Goal: Transaction & Acquisition: Purchase product/service

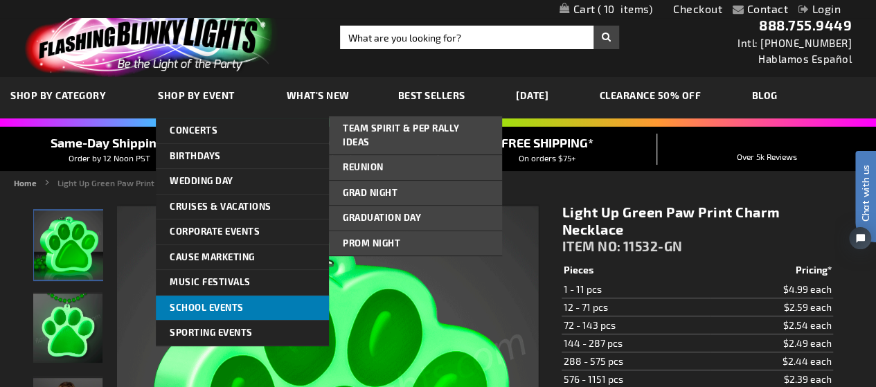
click at [244, 315] on link "School Events" at bounding box center [242, 308] width 173 height 25
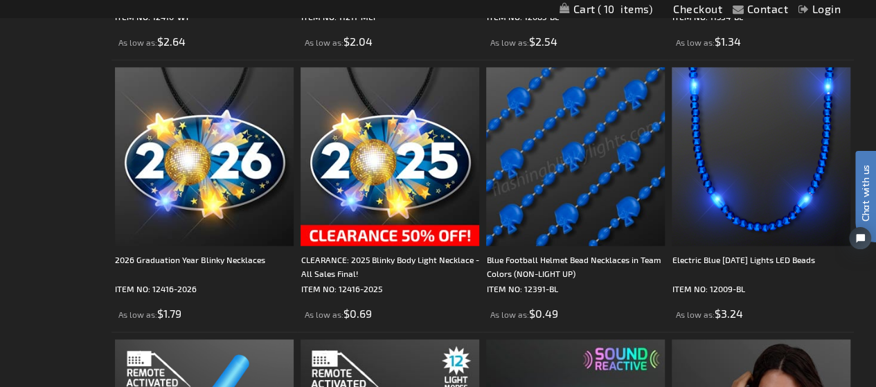
scroll to position [1040, 0]
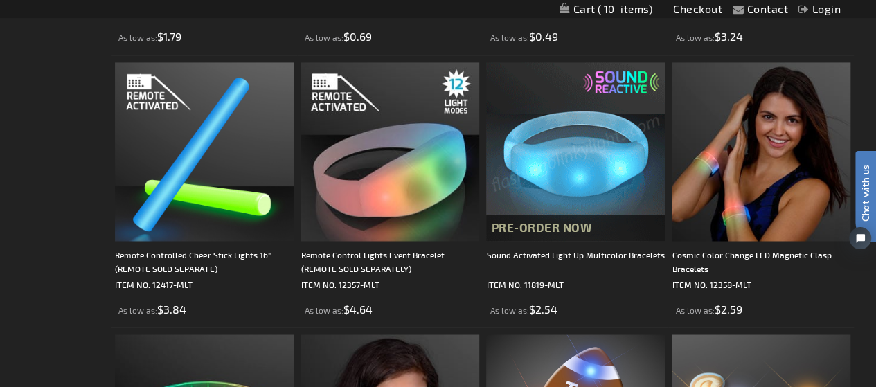
click at [559, 133] on img at bounding box center [575, 151] width 179 height 179
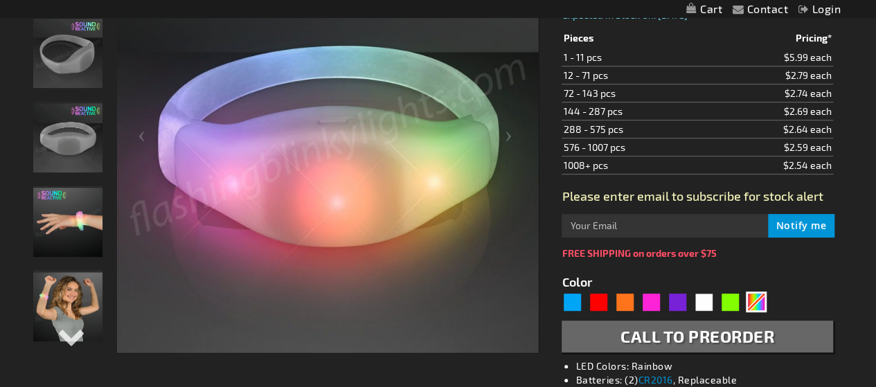
click at [75, 217] on img "Sound Activated Light Up Multicolor Bracelets" at bounding box center [67, 222] width 69 height 69
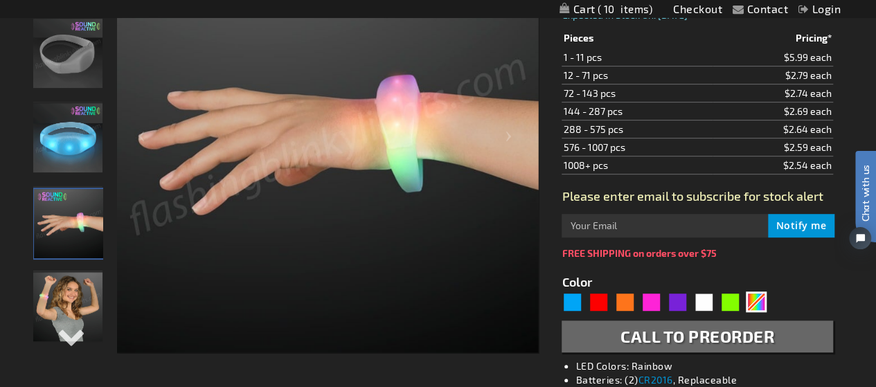
click at [76, 304] on img "Sound Activated Light Up Multicolor Bracelets" at bounding box center [67, 306] width 69 height 69
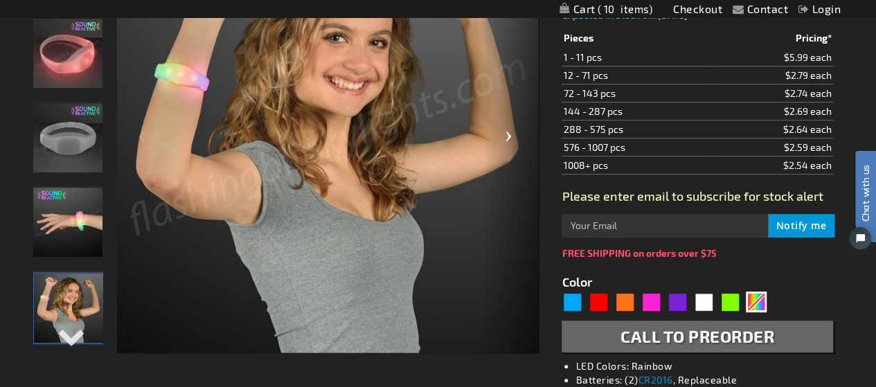
click at [514, 130] on div "Next" at bounding box center [510, 141] width 55 height 425
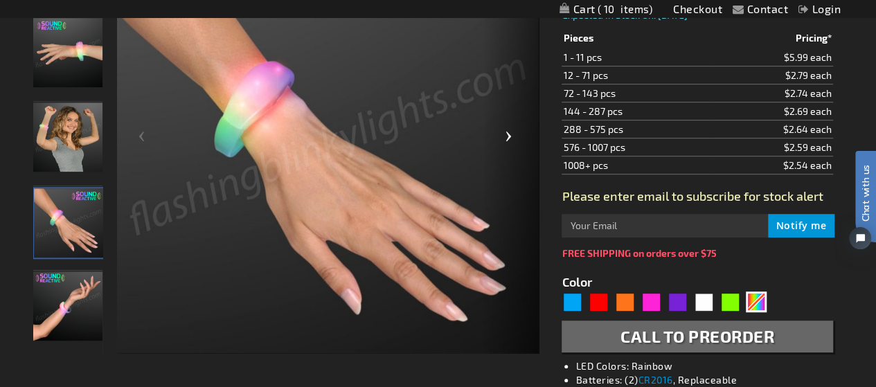
click at [514, 130] on div "Next" at bounding box center [510, 141] width 55 height 425
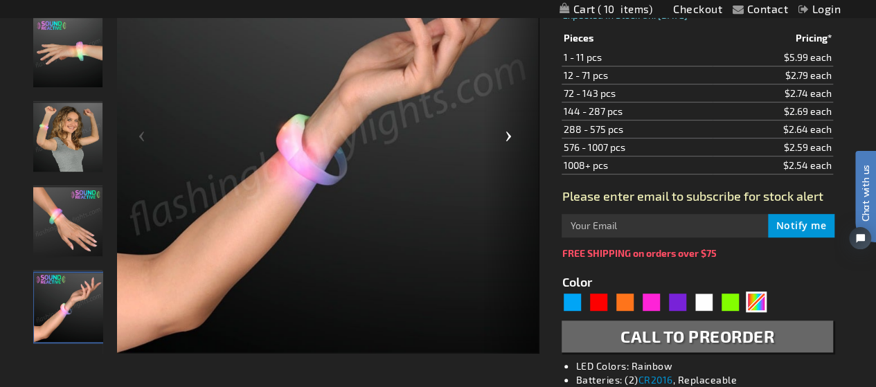
click at [514, 130] on div "Next" at bounding box center [510, 141] width 55 height 425
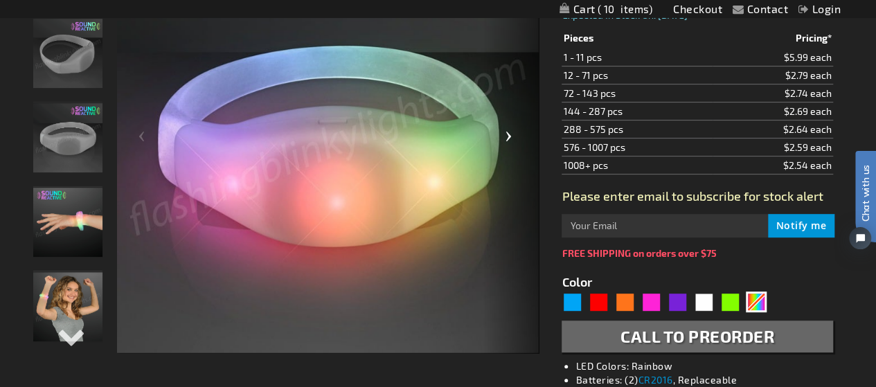
click at [514, 130] on div "Next" at bounding box center [510, 141] width 55 height 425
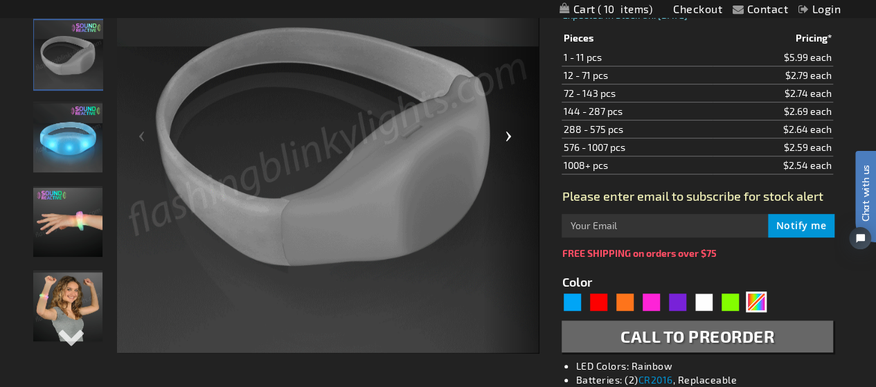
click at [514, 130] on div "Next" at bounding box center [510, 141] width 55 height 425
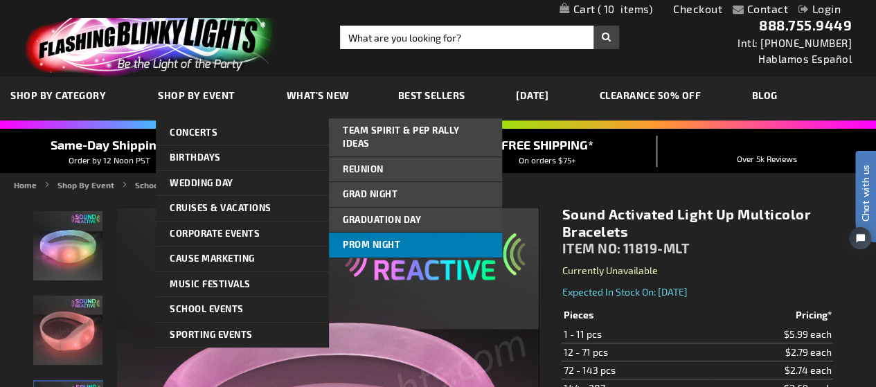
click at [378, 239] on span "Prom Night" at bounding box center [371, 244] width 57 height 11
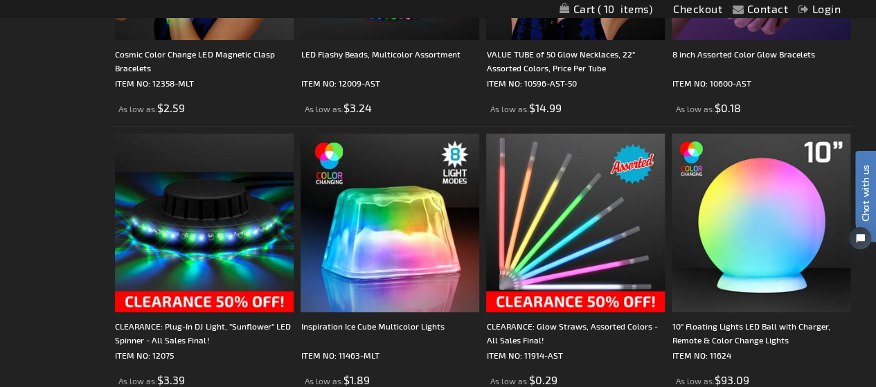
scroll to position [2632, 0]
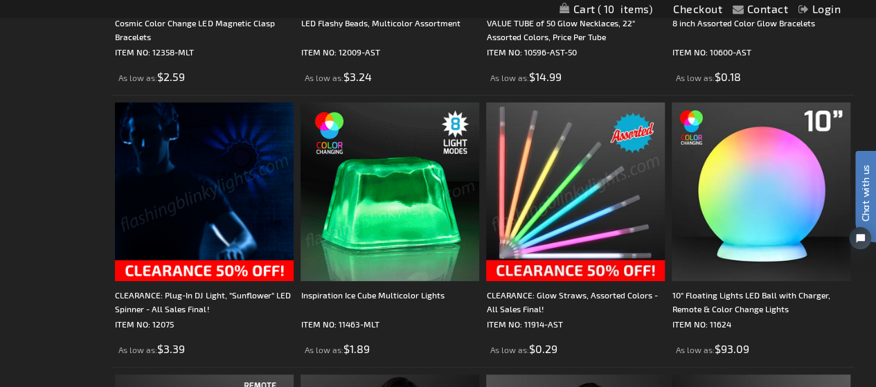
click at [206, 181] on img at bounding box center [204, 191] width 179 height 179
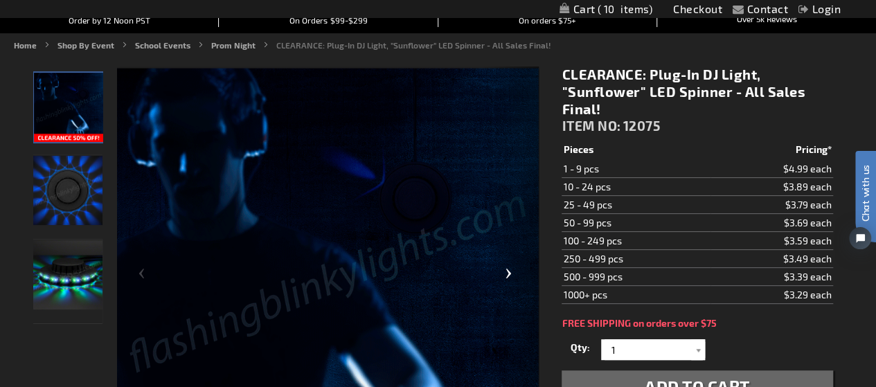
click at [504, 280] on div "Next" at bounding box center [510, 278] width 55 height 425
